Goal: Information Seeking & Learning: Learn about a topic

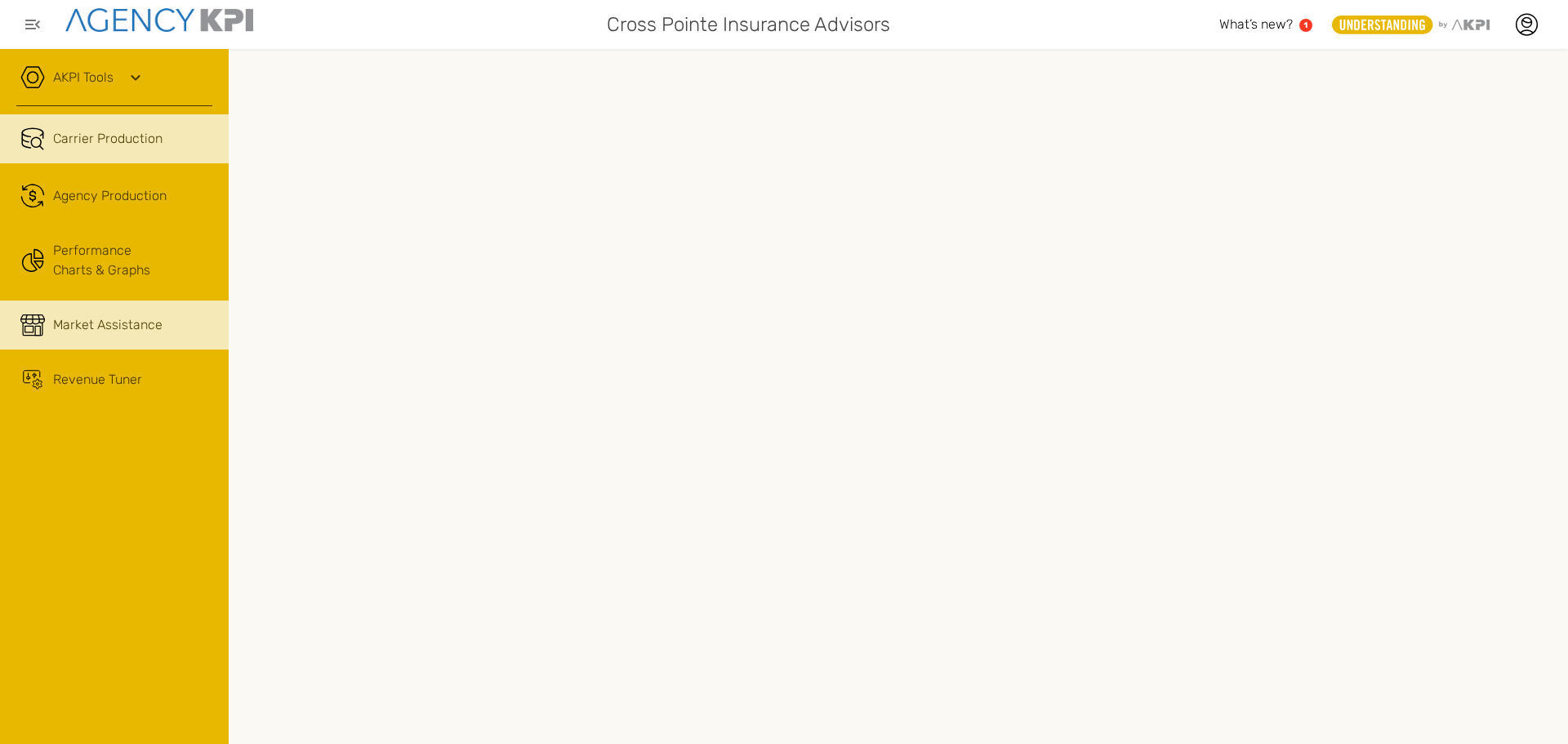
click at [137, 329] on span "Market Assistance" at bounding box center [108, 325] width 110 height 19
